Goal: Complete application form: Complete application form

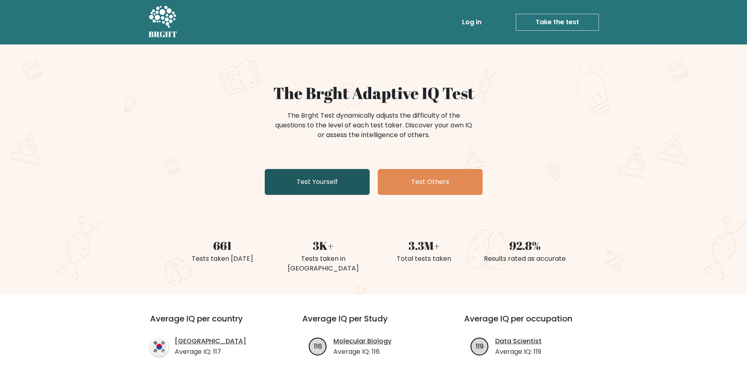
click at [313, 186] on link "Test Yourself" at bounding box center [317, 182] width 105 height 26
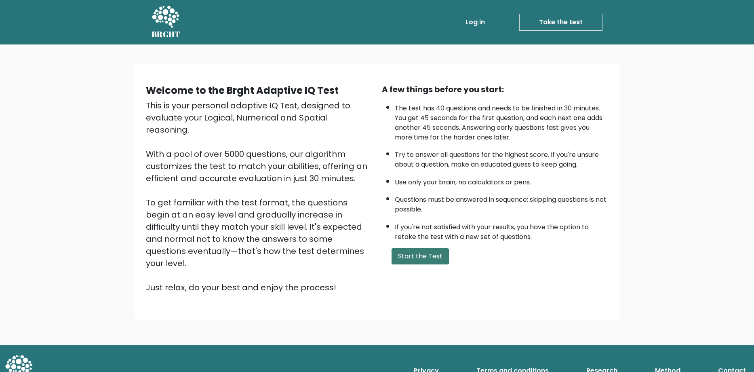
click at [404, 250] on button "Start the Test" at bounding box center [419, 256] width 57 height 16
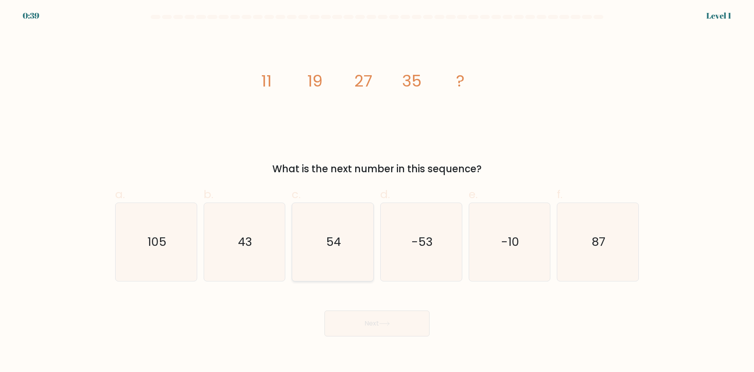
click at [348, 251] on icon "54" at bounding box center [333, 242] width 78 height 78
click at [377, 191] on input "c. 54" at bounding box center [377, 188] width 0 height 5
radio input "true"
click at [379, 321] on button "Next" at bounding box center [376, 323] width 105 height 26
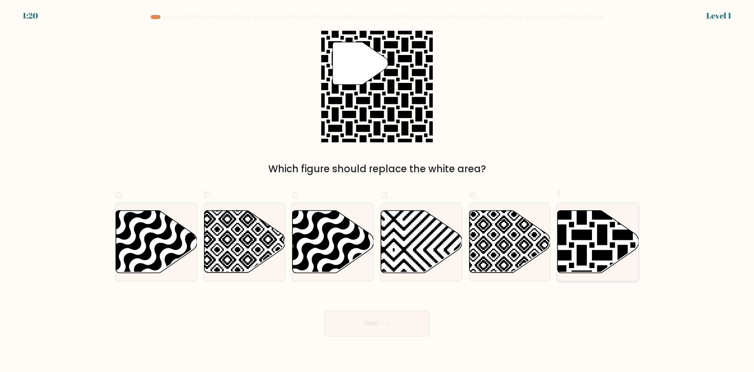
click at [565, 253] on icon at bounding box center [623, 276] width 164 height 164
click at [377, 191] on input "f." at bounding box center [377, 188] width 0 height 5
radio input "true"
click at [383, 326] on button "Next" at bounding box center [376, 323] width 105 height 26
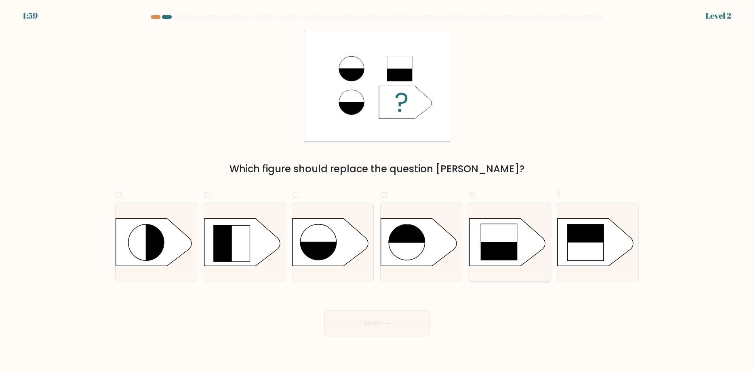
click at [497, 256] on rect at bounding box center [498, 259] width 37 height 37
click at [377, 191] on input "e." at bounding box center [377, 188] width 0 height 5
radio input "true"
click at [377, 319] on button "Next" at bounding box center [376, 323] width 105 height 26
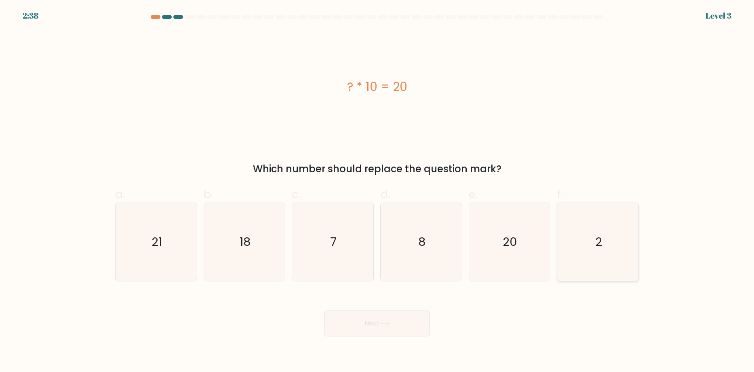
click at [571, 265] on icon "2" at bounding box center [598, 242] width 78 height 78
click at [377, 191] on input "f. 2" at bounding box center [377, 188] width 0 height 5
radio input "true"
click at [368, 318] on button "Next" at bounding box center [376, 323] width 105 height 26
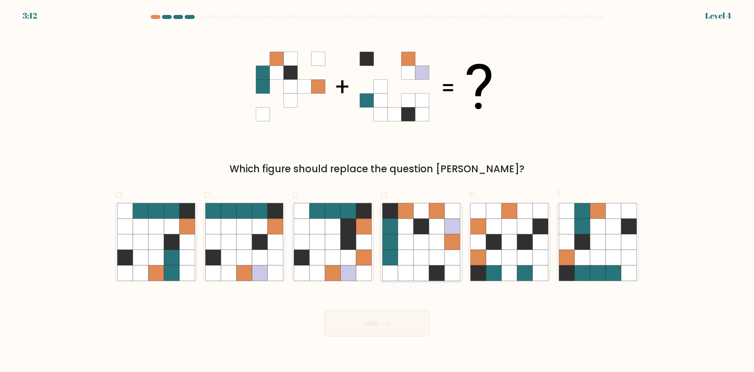
click at [388, 251] on icon at bounding box center [389, 257] width 15 height 15
click at [377, 191] on input "d." at bounding box center [377, 188] width 0 height 5
radio input "true"
click at [395, 323] on button "Next" at bounding box center [376, 323] width 105 height 26
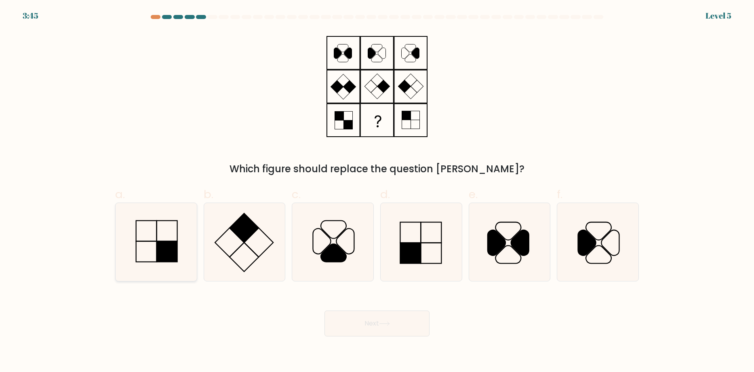
click at [161, 237] on icon at bounding box center [156, 242] width 78 height 78
click at [377, 191] on input "a." at bounding box center [377, 188] width 0 height 5
radio input "true"
click at [389, 318] on button "Next" at bounding box center [376, 323] width 105 height 26
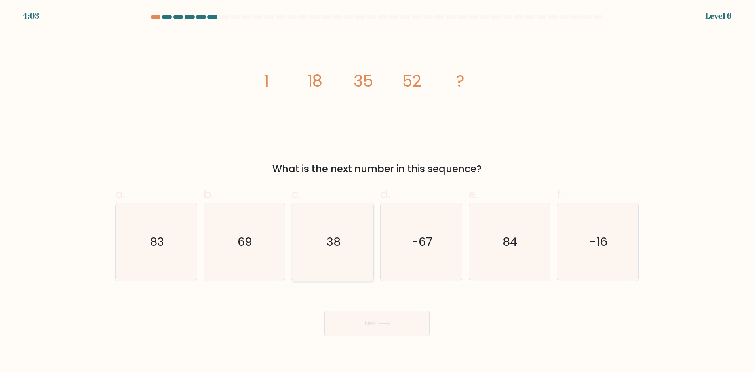
click at [315, 248] on icon "38" at bounding box center [333, 242] width 78 height 78
click at [377, 191] on input "c. 38" at bounding box center [377, 188] width 0 height 5
radio input "true"
click at [254, 241] on icon "69" at bounding box center [244, 242] width 78 height 78
click at [377, 191] on input "b. 69" at bounding box center [377, 188] width 0 height 5
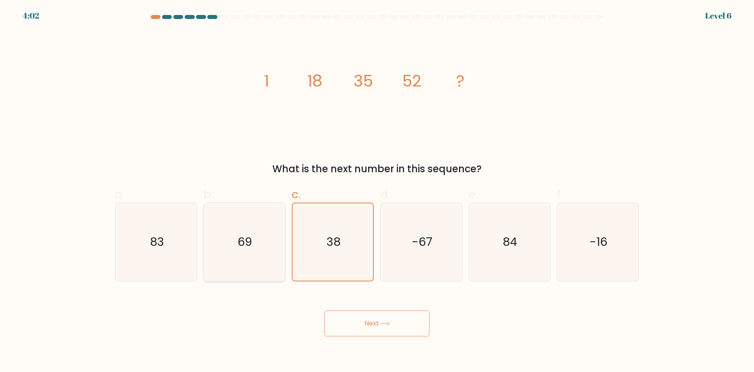
radio input "true"
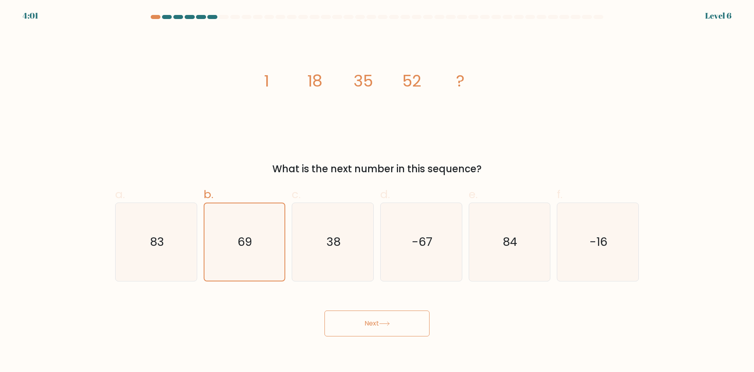
click at [372, 323] on button "Next" at bounding box center [376, 323] width 105 height 26
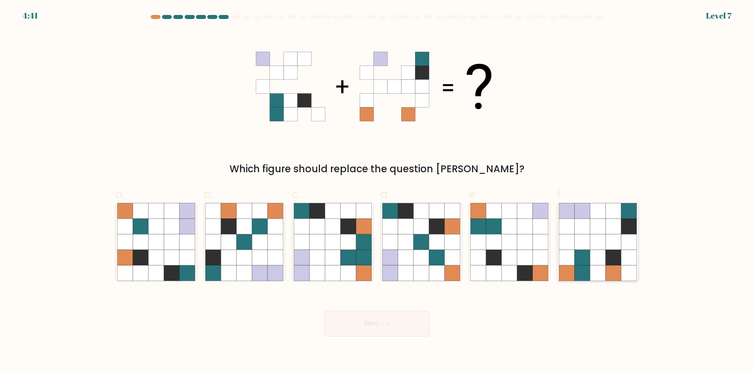
click at [566, 270] on icon at bounding box center [566, 272] width 15 height 15
click at [377, 191] on input "f." at bounding box center [377, 188] width 0 height 5
radio input "true"
click at [353, 326] on button "Next" at bounding box center [376, 323] width 105 height 26
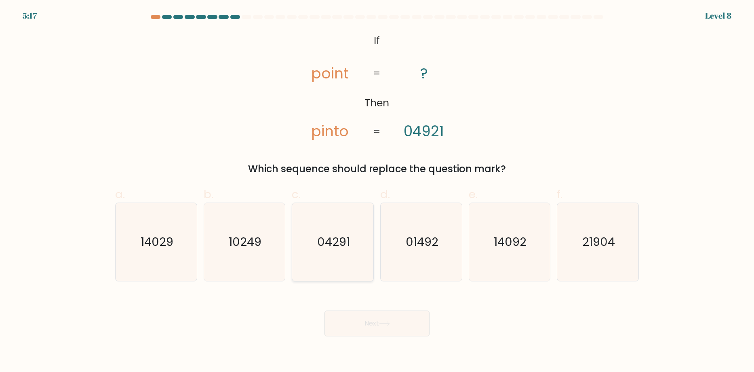
click at [331, 250] on icon "04291" at bounding box center [333, 242] width 78 height 78
click at [377, 191] on input "c. 04291" at bounding box center [377, 188] width 0 height 5
radio input "true"
click at [172, 232] on icon "14029" at bounding box center [156, 242] width 78 height 78
click at [377, 191] on input "a. 14029" at bounding box center [377, 188] width 0 height 5
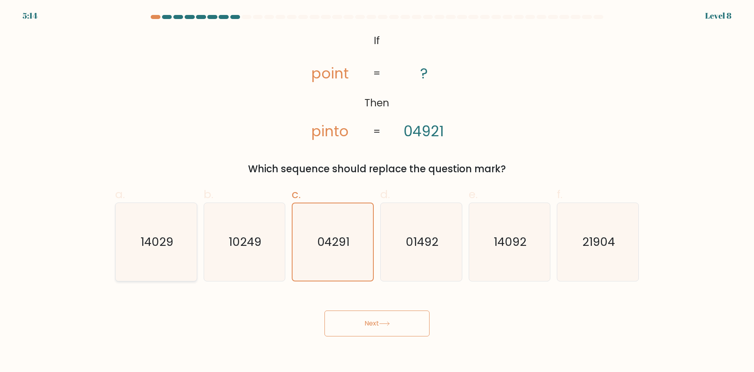
radio input "true"
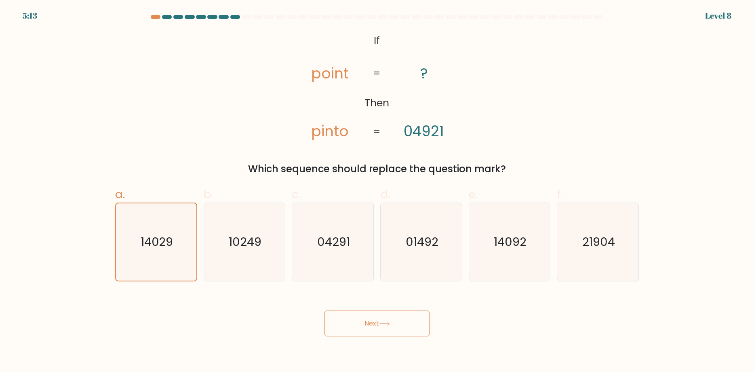
click at [340, 314] on button "Next" at bounding box center [376, 323] width 105 height 26
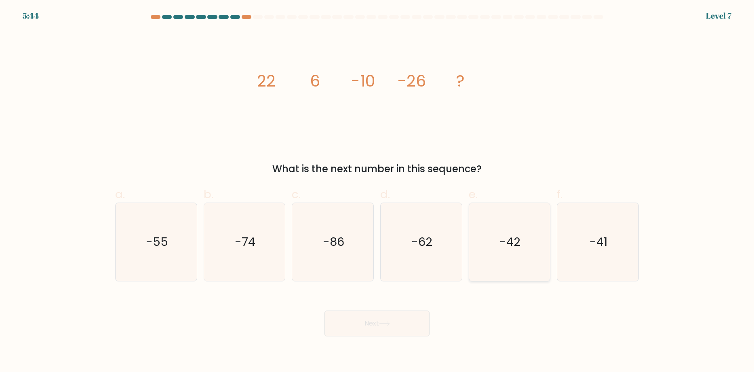
click at [500, 255] on icon "-42" at bounding box center [509, 242] width 78 height 78
click at [377, 191] on input "e. -42" at bounding box center [377, 188] width 0 height 5
radio input "true"
click at [397, 324] on button "Next" at bounding box center [376, 323] width 105 height 26
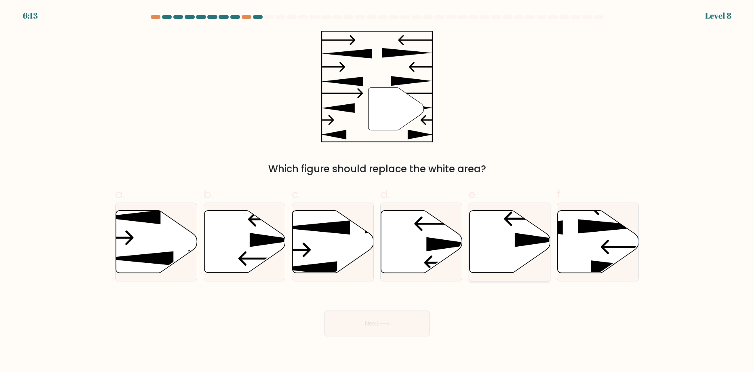
click at [487, 231] on icon at bounding box center [509, 241] width 81 height 62
click at [377, 191] on input "e." at bounding box center [377, 188] width 0 height 5
radio input "true"
click at [367, 332] on button "Next" at bounding box center [376, 323] width 105 height 26
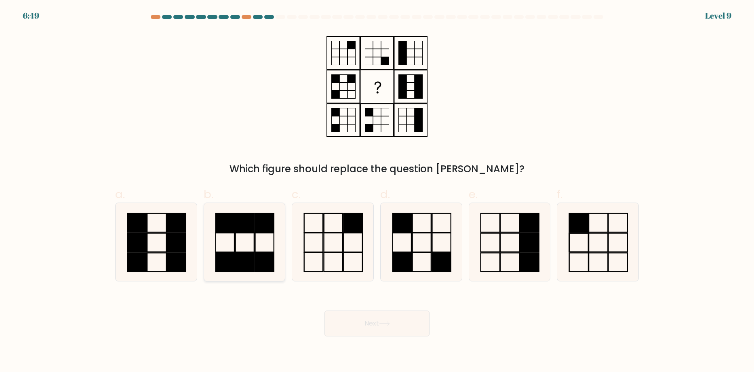
click at [264, 254] on rect at bounding box center [264, 261] width 19 height 19
click at [377, 191] on input "b." at bounding box center [377, 188] width 0 height 5
radio input "true"
click at [363, 320] on button "Next" at bounding box center [376, 323] width 105 height 26
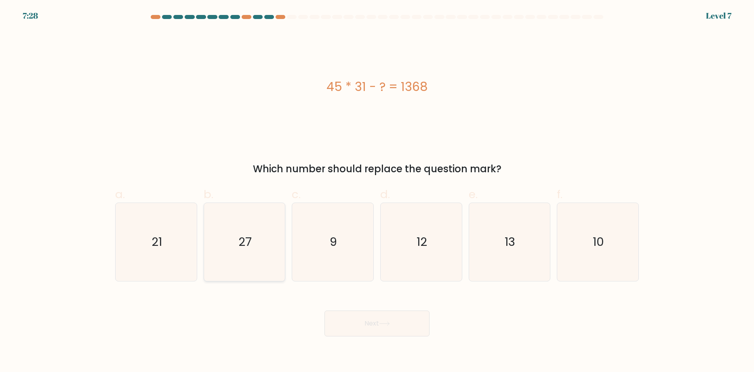
click at [218, 218] on icon "27" at bounding box center [244, 242] width 78 height 78
click at [377, 191] on input "b. 27" at bounding box center [377, 188] width 0 height 5
radio input "true"
click at [366, 321] on button "Next" at bounding box center [376, 323] width 105 height 26
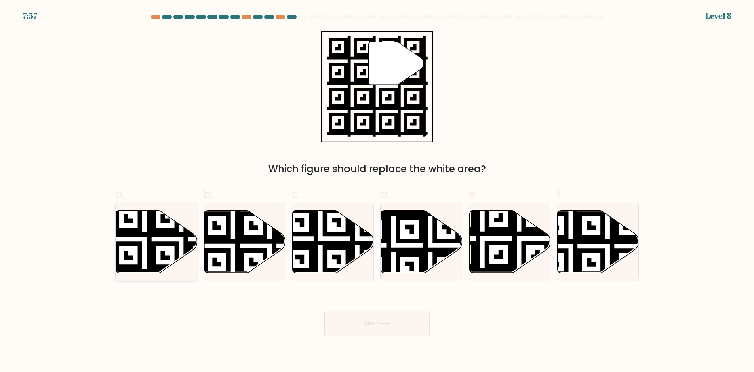
click at [149, 249] on icon at bounding box center [181, 275] width 147 height 147
click at [377, 191] on input "a." at bounding box center [377, 188] width 0 height 5
radio input "true"
click at [389, 319] on button "Next" at bounding box center [376, 323] width 105 height 26
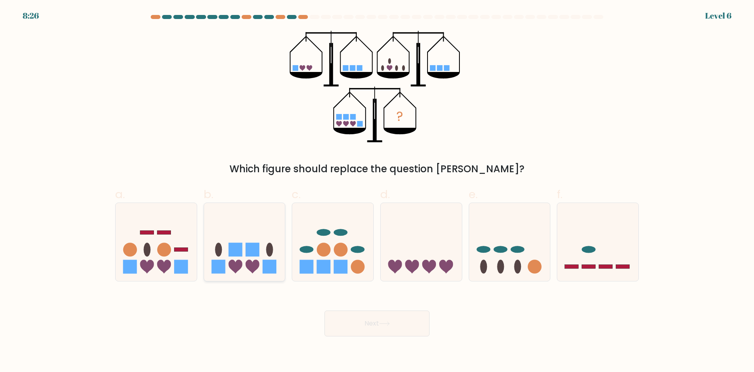
click at [245, 262] on icon at bounding box center [244, 241] width 81 height 67
click at [377, 191] on input "b." at bounding box center [377, 188] width 0 height 5
radio input "true"
click at [373, 325] on button "Next" at bounding box center [376, 323] width 105 height 26
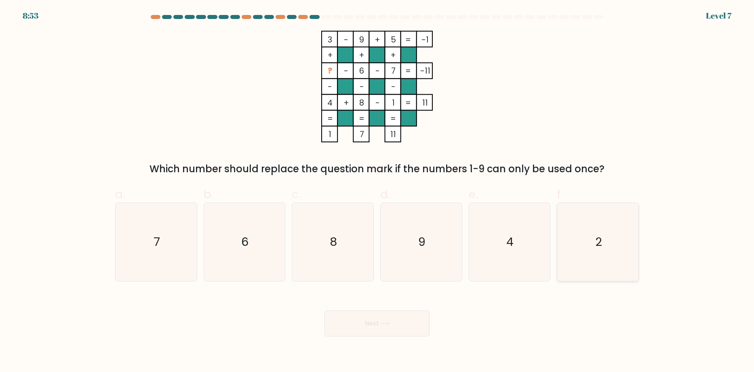
click at [614, 256] on icon "2" at bounding box center [598, 242] width 78 height 78
click at [377, 191] on input "f. 2" at bounding box center [377, 188] width 0 height 5
radio input "true"
click at [379, 315] on button "Next" at bounding box center [376, 323] width 105 height 26
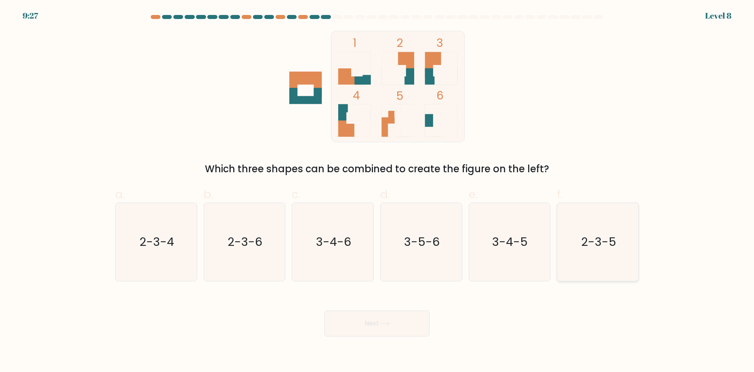
click at [592, 258] on icon "2-3-5" at bounding box center [598, 242] width 78 height 78
click at [377, 191] on input "f. 2-3-5" at bounding box center [377, 188] width 0 height 5
radio input "true"
click at [386, 330] on button "Next" at bounding box center [376, 323] width 105 height 26
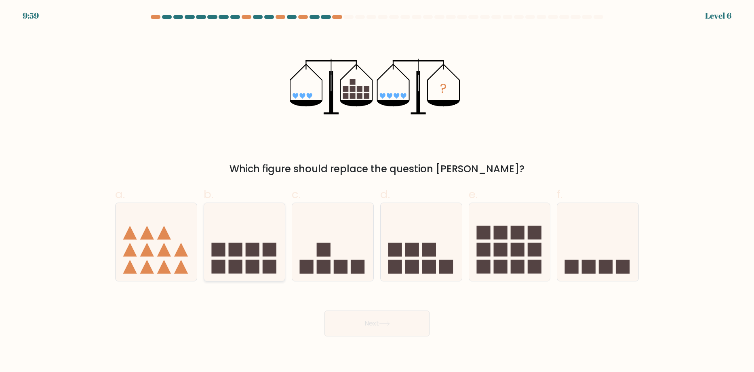
drag, startPoint x: 183, startPoint y: 271, endPoint x: 215, endPoint y: 275, distance: 32.5
click at [184, 270] on icon at bounding box center [181, 266] width 14 height 14
click at [377, 191] on input "a." at bounding box center [377, 188] width 0 height 5
radio input "true"
drag, startPoint x: 384, startPoint y: 325, endPoint x: 380, endPoint y: 314, distance: 11.8
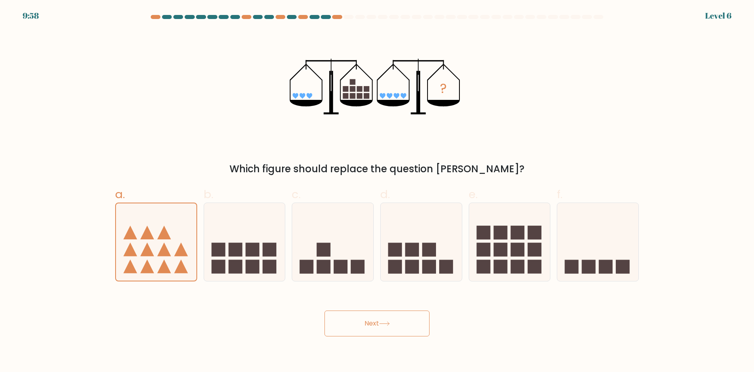
click at [384, 325] on icon at bounding box center [384, 323] width 11 height 4
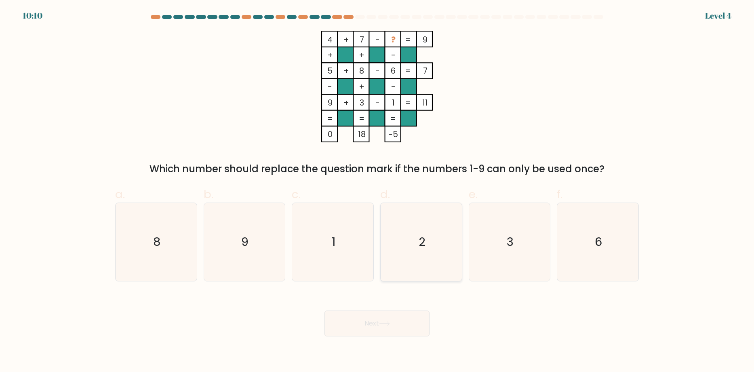
click at [424, 259] on icon "2" at bounding box center [421, 242] width 78 height 78
click at [377, 191] on input "d. 2" at bounding box center [377, 188] width 0 height 5
radio input "true"
click at [369, 321] on button "Next" at bounding box center [376, 323] width 105 height 26
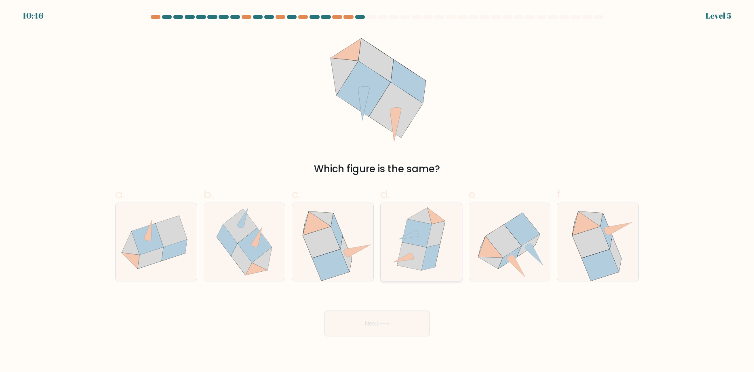
click at [421, 258] on icon at bounding box center [411, 256] width 29 height 28
click at [377, 191] on input "d." at bounding box center [377, 188] width 0 height 5
radio input "true"
click at [359, 321] on button "Next" at bounding box center [376, 323] width 105 height 26
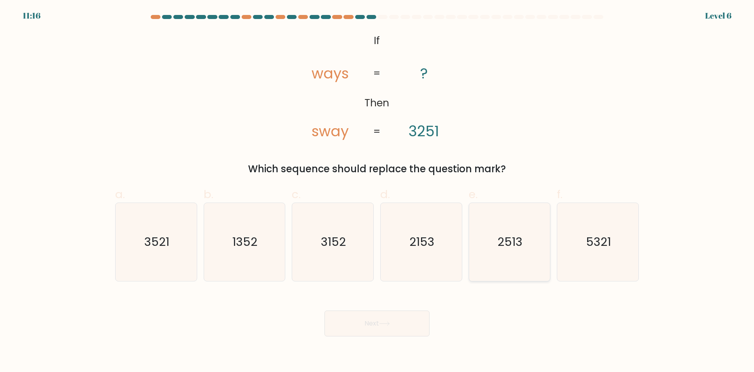
click at [533, 244] on icon "2513" at bounding box center [509, 242] width 78 height 78
click at [377, 191] on input "e. 2513" at bounding box center [377, 188] width 0 height 5
radio input "true"
click at [412, 317] on button "Next" at bounding box center [376, 323] width 105 height 26
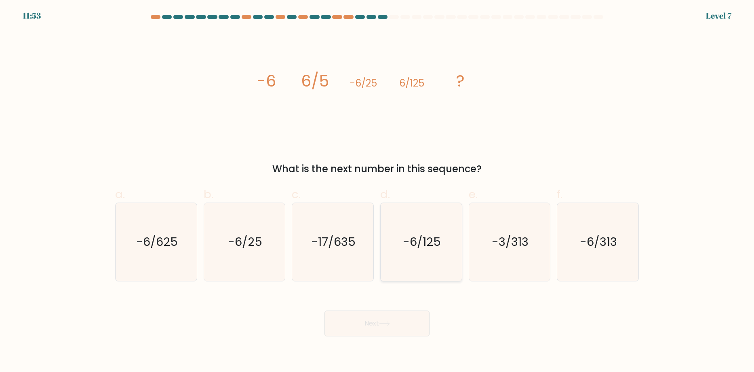
click at [394, 258] on icon "-6/125" at bounding box center [421, 242] width 78 height 78
click at [377, 191] on input "d. -6/125" at bounding box center [377, 188] width 0 height 5
radio input "true"
click at [365, 310] on button "Next" at bounding box center [376, 323] width 105 height 26
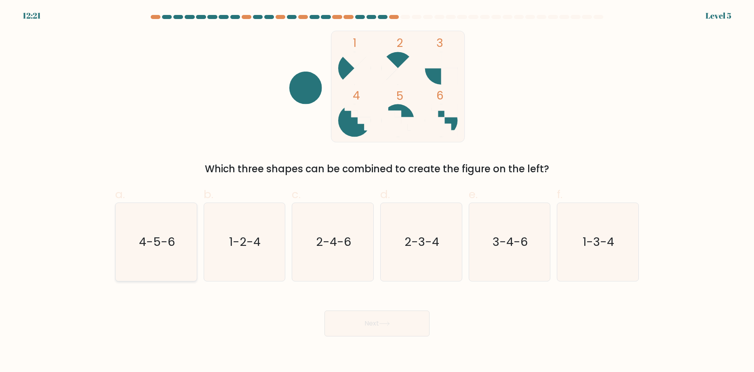
click at [167, 262] on icon "4-5-6" at bounding box center [156, 242] width 78 height 78
click at [377, 191] on input "a. 4-5-6" at bounding box center [377, 188] width 0 height 5
radio input "true"
click at [386, 320] on button "Next" at bounding box center [376, 323] width 105 height 26
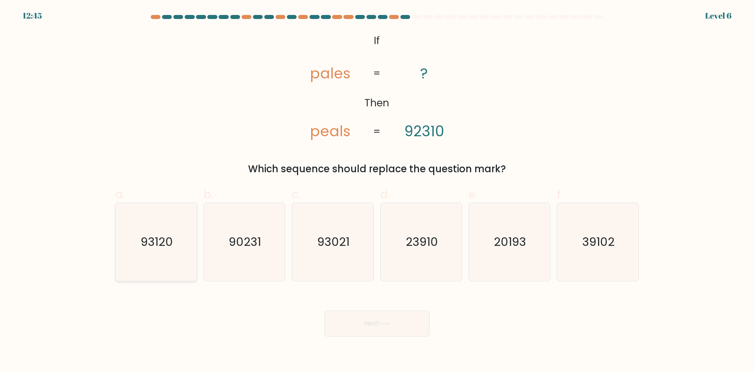
click at [165, 267] on icon "93120" at bounding box center [156, 242] width 78 height 78
click at [377, 191] on input "a. 93120" at bounding box center [377, 188] width 0 height 5
radio input "true"
click at [386, 318] on button "Next" at bounding box center [376, 323] width 105 height 26
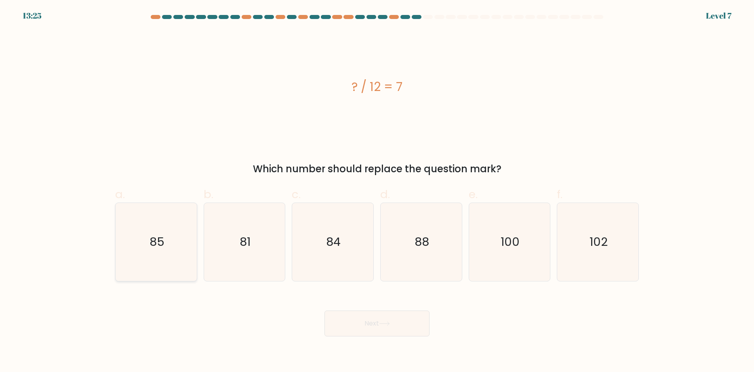
drag, startPoint x: 182, startPoint y: 243, endPoint x: 250, endPoint y: 283, distance: 78.8
click at [183, 244] on icon "85" at bounding box center [156, 242] width 78 height 78
click at [377, 191] on input "a. 85" at bounding box center [377, 188] width 0 height 5
radio input "true"
click at [370, 324] on button "Next" at bounding box center [376, 323] width 105 height 26
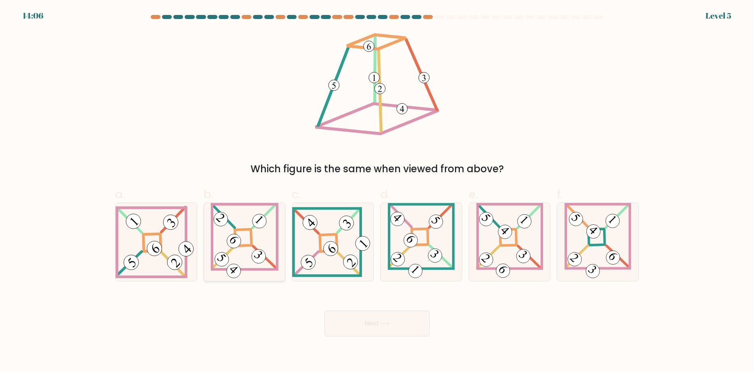
click at [237, 246] on 865 at bounding box center [234, 241] width 20 height 20
click at [377, 191] on input "b." at bounding box center [377, 188] width 0 height 5
radio input "true"
click at [345, 312] on button "Next" at bounding box center [376, 323] width 105 height 26
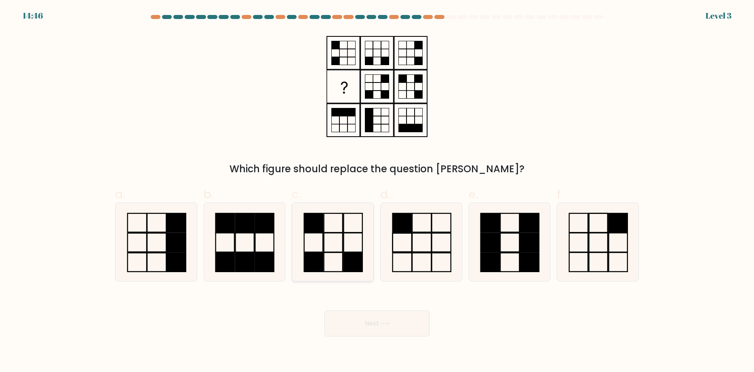
click at [352, 242] on icon at bounding box center [333, 242] width 78 height 78
click at [377, 191] on input "c." at bounding box center [377, 188] width 0 height 5
radio input "true"
click at [389, 316] on button "Next" at bounding box center [376, 323] width 105 height 26
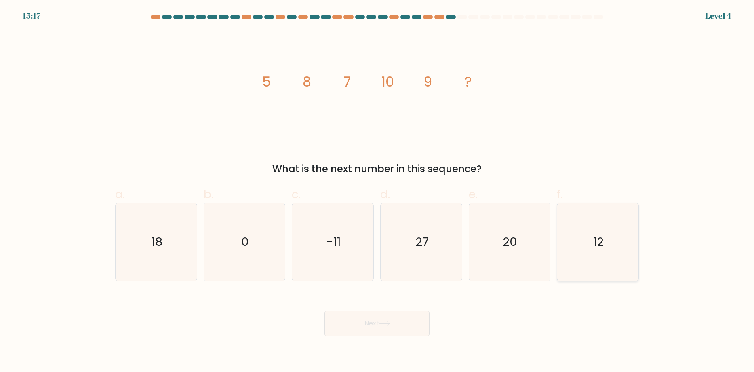
click at [567, 252] on icon "12" at bounding box center [598, 242] width 78 height 78
click at [377, 191] on input "f. 12" at bounding box center [377, 188] width 0 height 5
radio input "true"
click at [389, 320] on button "Next" at bounding box center [376, 323] width 105 height 26
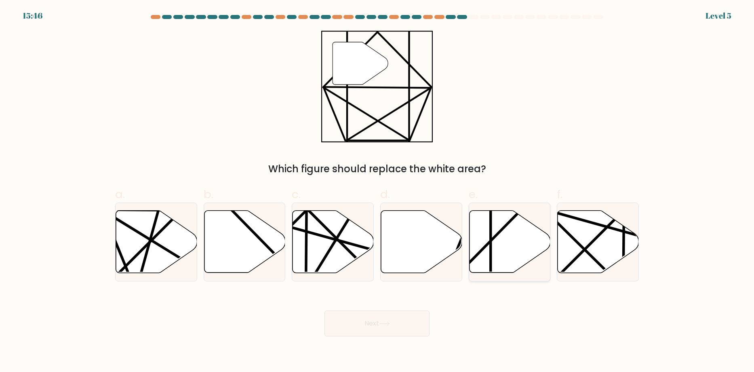
click at [476, 236] on icon at bounding box center [509, 241] width 81 height 62
click at [377, 191] on input "e." at bounding box center [377, 188] width 0 height 5
radio input "true"
click at [394, 313] on button "Next" at bounding box center [376, 323] width 105 height 26
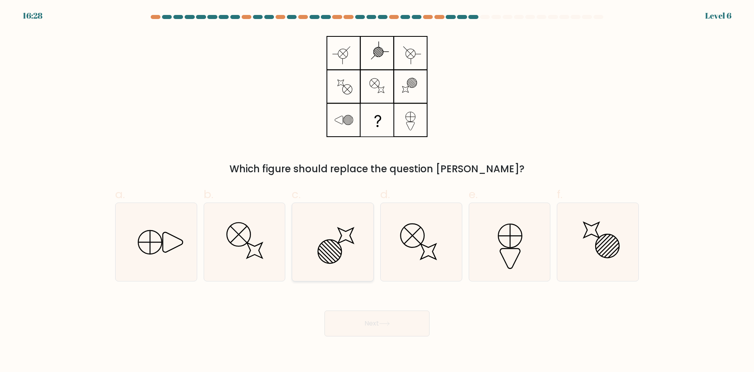
click at [355, 248] on icon at bounding box center [333, 242] width 78 height 78
click at [377, 191] on input "c." at bounding box center [377, 188] width 0 height 5
radio input "true"
click at [383, 323] on icon at bounding box center [384, 323] width 11 height 4
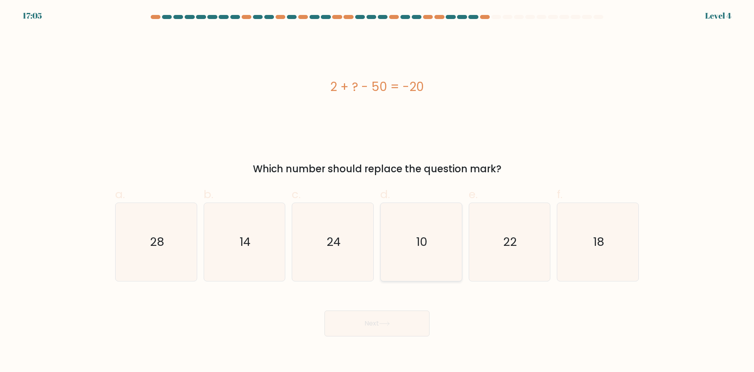
click at [392, 261] on icon "10" at bounding box center [421, 242] width 78 height 78
click at [377, 191] on input "d. 10" at bounding box center [377, 188] width 0 height 5
radio input "true"
click at [364, 315] on button "Next" at bounding box center [376, 323] width 105 height 26
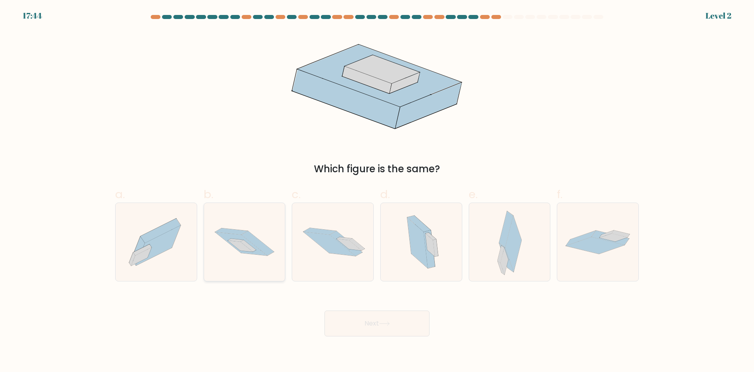
click at [221, 261] on icon at bounding box center [244, 242] width 81 height 54
click at [377, 191] on input "b." at bounding box center [377, 188] width 0 height 5
radio input "true"
click at [382, 322] on icon at bounding box center [384, 323] width 11 height 4
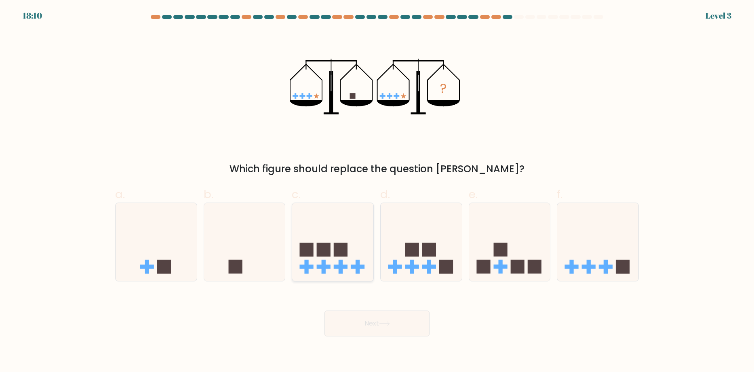
click at [319, 266] on rect at bounding box center [324, 266] width 14 height 4
click at [377, 191] on input "c." at bounding box center [377, 188] width 0 height 5
radio input "true"
click at [366, 323] on button "Next" at bounding box center [376, 323] width 105 height 26
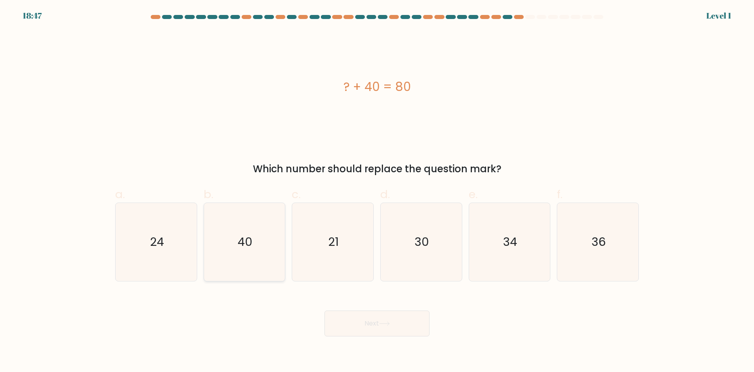
drag, startPoint x: 270, startPoint y: 263, endPoint x: 274, endPoint y: 268, distance: 6.3
click at [270, 264] on icon "40" at bounding box center [244, 242] width 78 height 78
click at [377, 191] on input "b. 40" at bounding box center [377, 188] width 0 height 5
radio input "true"
click at [380, 321] on button "Next" at bounding box center [376, 323] width 105 height 26
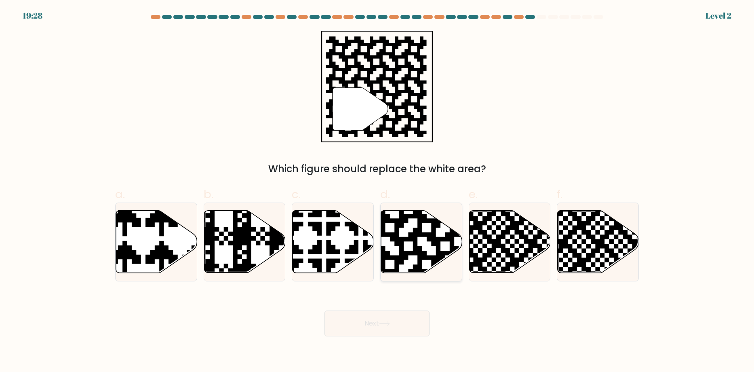
click at [408, 241] on icon at bounding box center [421, 241] width 81 height 62
click at [377, 191] on input "d." at bounding box center [377, 188] width 0 height 5
radio input "true"
click at [383, 309] on div "Next" at bounding box center [376, 313] width 533 height 45
click at [369, 319] on button "Next" at bounding box center [376, 323] width 105 height 26
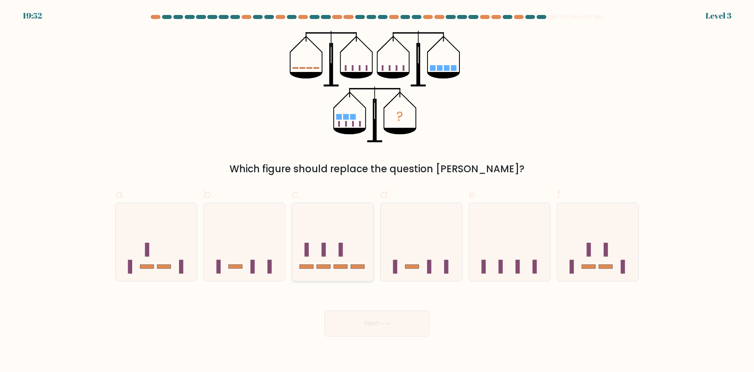
click at [342, 245] on rect at bounding box center [340, 249] width 4 height 14
click at [377, 191] on input "c." at bounding box center [377, 188] width 0 height 5
radio input "true"
click at [392, 318] on button "Next" at bounding box center [376, 323] width 105 height 26
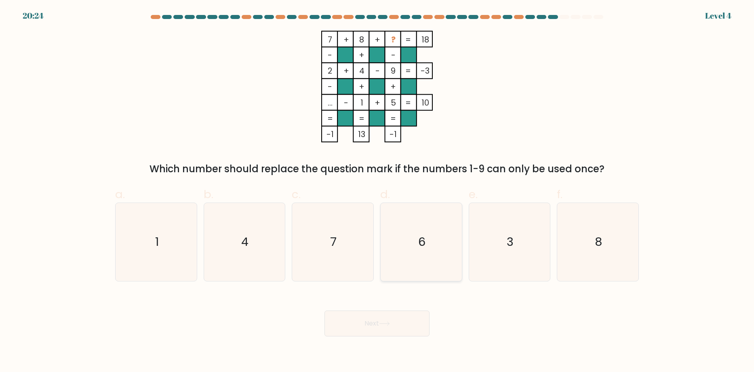
click at [426, 226] on icon "6" at bounding box center [421, 242] width 78 height 78
click at [377, 191] on input "d. 6" at bounding box center [377, 188] width 0 height 5
radio input "true"
drag, startPoint x: 376, startPoint y: 339, endPoint x: 376, endPoint y: 332, distance: 7.3
click at [376, 338] on body "20:24 Level 4" at bounding box center [377, 186] width 754 height 372
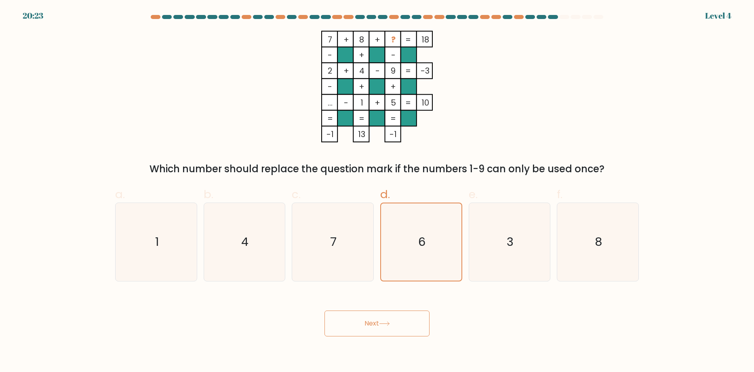
click at [376, 331] on button "Next" at bounding box center [376, 323] width 105 height 26
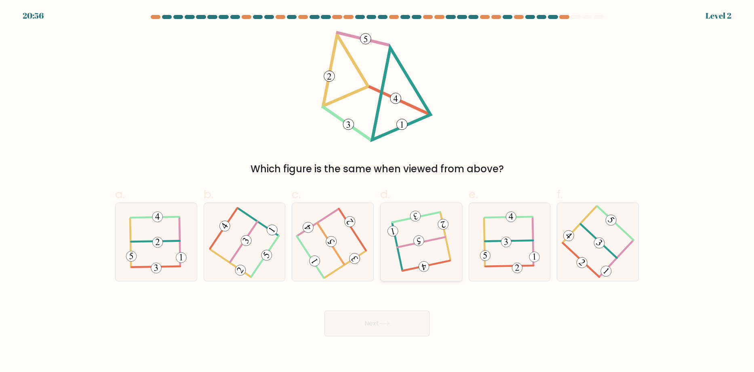
click at [431, 262] on icon at bounding box center [420, 242] width 61 height 62
click at [377, 191] on input "d." at bounding box center [377, 188] width 0 height 5
radio input "true"
click at [406, 318] on button "Next" at bounding box center [376, 323] width 105 height 26
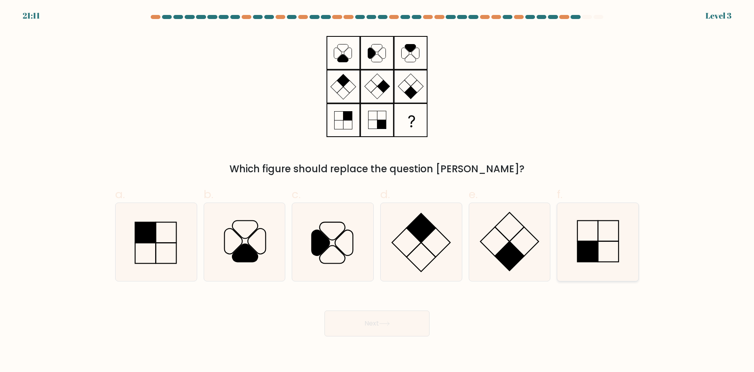
click at [592, 245] on rect at bounding box center [587, 251] width 21 height 21
click at [377, 191] on input "f." at bounding box center [377, 188] width 0 height 5
radio input "true"
click at [374, 323] on button "Next" at bounding box center [376, 323] width 105 height 26
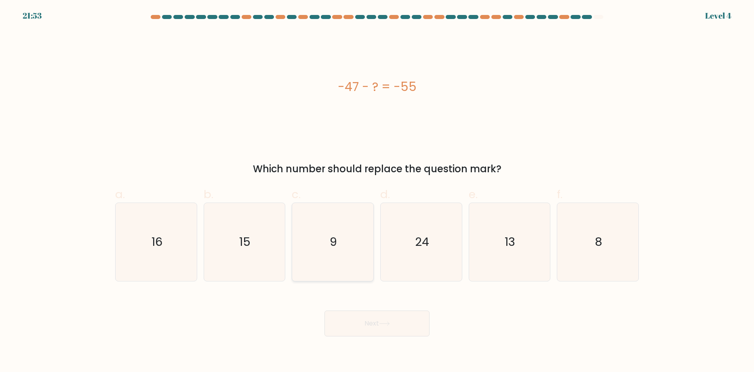
click at [328, 258] on icon "9" at bounding box center [333, 242] width 78 height 78
click at [377, 191] on input "c. 9" at bounding box center [377, 188] width 0 height 5
radio input "true"
click at [365, 325] on button "Next" at bounding box center [376, 323] width 105 height 26
drag, startPoint x: 365, startPoint y: 325, endPoint x: 368, endPoint y: 328, distance: 4.6
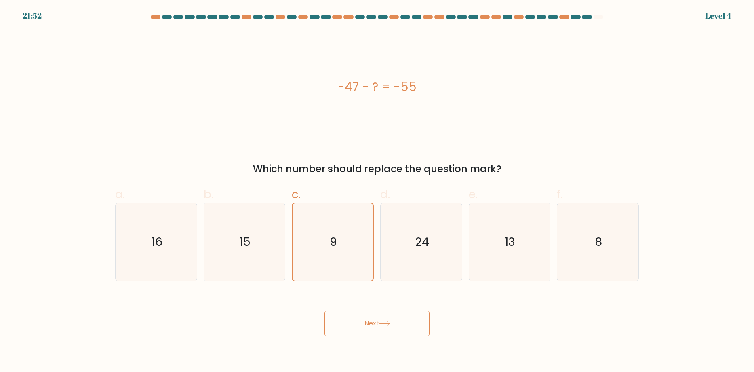
click at [365, 325] on button "Next" at bounding box center [376, 323] width 105 height 26
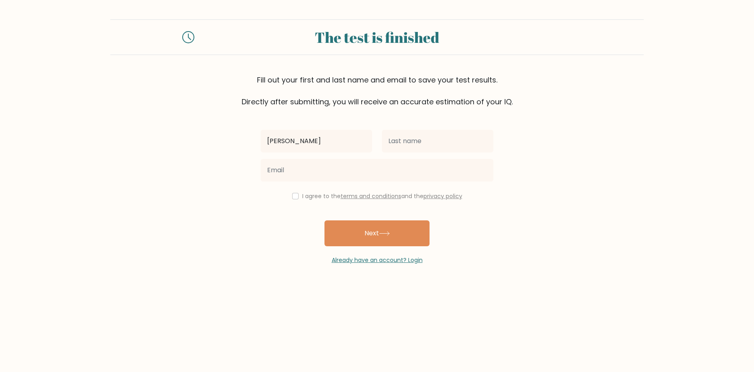
type input "[PERSON_NAME]"
click at [406, 143] on input "text" at bounding box center [437, 141] width 111 height 23
type input "[PERSON_NAME]"
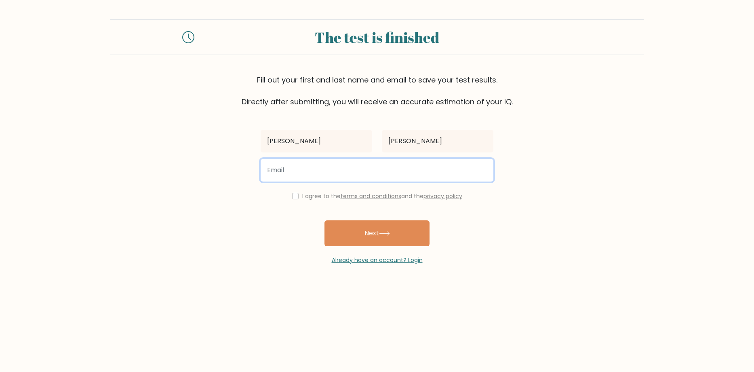
click at [463, 177] on input "email" at bounding box center [376, 170] width 233 height 23
type input "samueltomes3333@gmail.com"
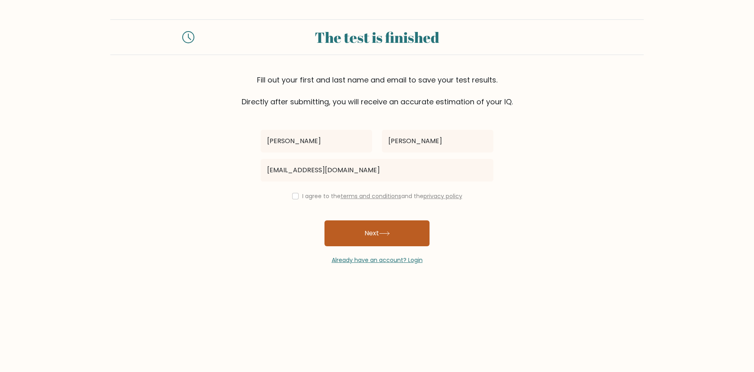
click at [393, 223] on button "Next" at bounding box center [376, 233] width 105 height 26
drag, startPoint x: 289, startPoint y: 193, endPoint x: 299, endPoint y: 196, distance: 10.4
click at [290, 193] on div "I agree to the terms and conditions and the privacy policy" at bounding box center [377, 196] width 242 height 10
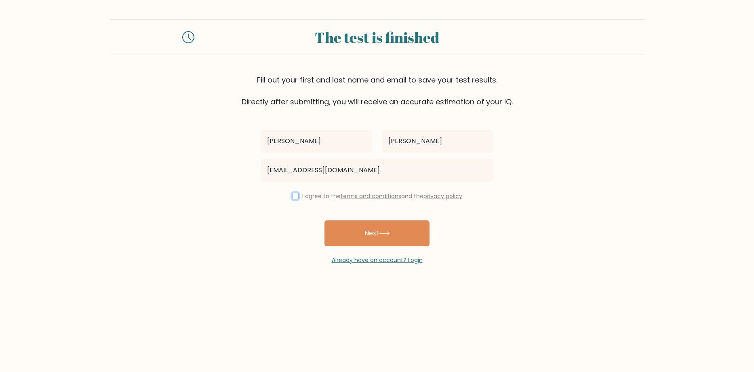
drag, startPoint x: 295, startPoint y: 194, endPoint x: 295, endPoint y: 200, distance: 6.1
click at [294, 197] on input "checkbox" at bounding box center [295, 196] width 6 height 6
checkbox input "true"
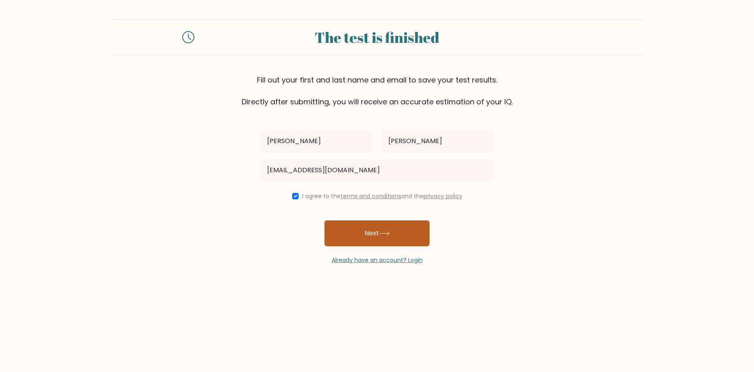
click at [378, 233] on button "Next" at bounding box center [376, 233] width 105 height 26
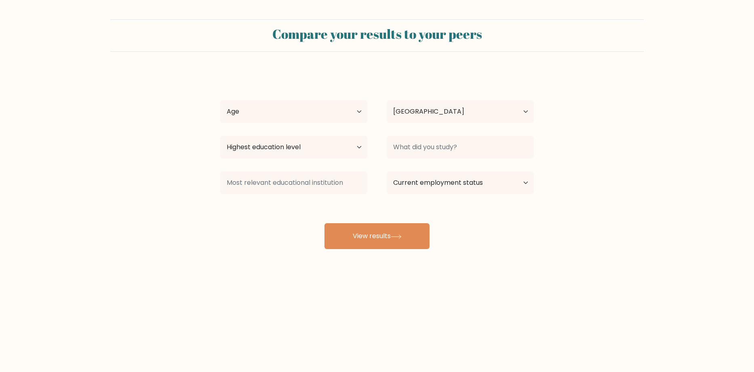
select select "SK"
click at [357, 113] on select "Age Under [DEMOGRAPHIC_DATA] [DEMOGRAPHIC_DATA] [DEMOGRAPHIC_DATA] [DEMOGRAPHIC…" at bounding box center [293, 111] width 147 height 23
select select "min_18"
click at [220, 100] on select "Age Under [DEMOGRAPHIC_DATA] [DEMOGRAPHIC_DATA] [DEMOGRAPHIC_DATA] [DEMOGRAPHIC…" at bounding box center [293, 111] width 147 height 23
click at [361, 144] on select "Highest education level No schooling Primary Lower Secondary Upper Secondary Oc…" at bounding box center [293, 147] width 147 height 23
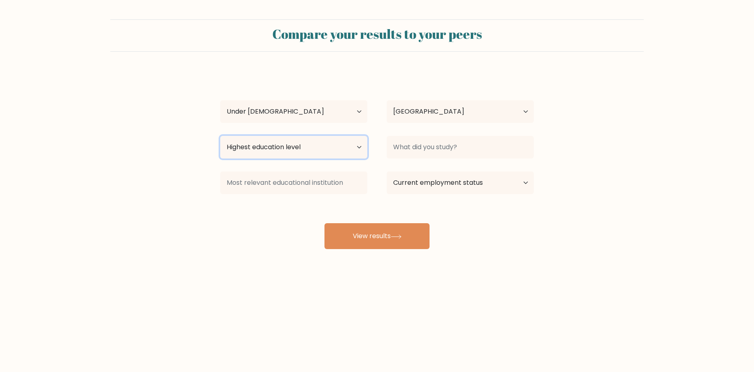
select select "primary"
click at [220, 136] on select "Highest education level No schooling Primary Lower Secondary Upper Secondary Oc…" at bounding box center [293, 147] width 147 height 23
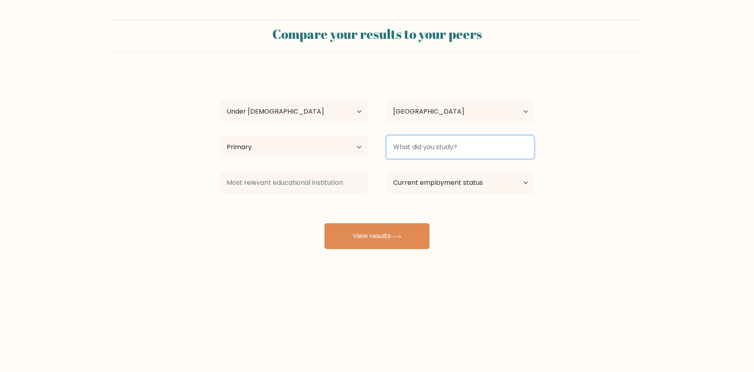
click at [443, 143] on input at bounding box center [459, 147] width 147 height 23
click at [567, 220] on form "Compare your results to your peers [PERSON_NAME] Age Under [DEMOGRAPHIC_DATA] […" at bounding box center [377, 133] width 754 height 229
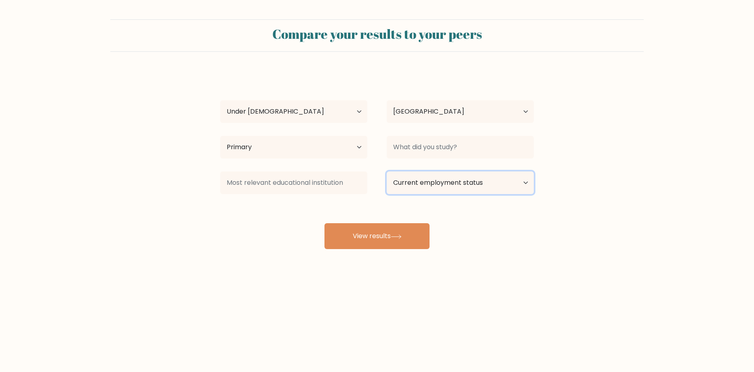
click at [447, 183] on select "Current employment status Employed Student Retired Other / prefer not to answer" at bounding box center [459, 182] width 147 height 23
select select "student"
click at [386, 171] on select "Current employment status Employed Student Retired Other / prefer not to answer" at bounding box center [459, 182] width 147 height 23
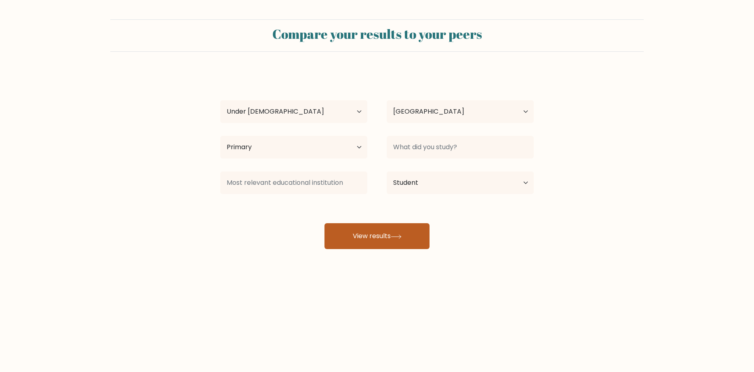
click at [386, 238] on button "View results" at bounding box center [376, 236] width 105 height 26
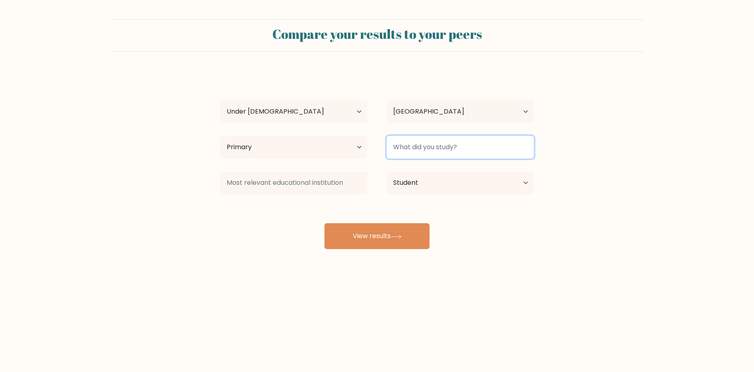
click at [446, 147] on input at bounding box center [459, 147] width 147 height 23
